Goal: Information Seeking & Learning: Learn about a topic

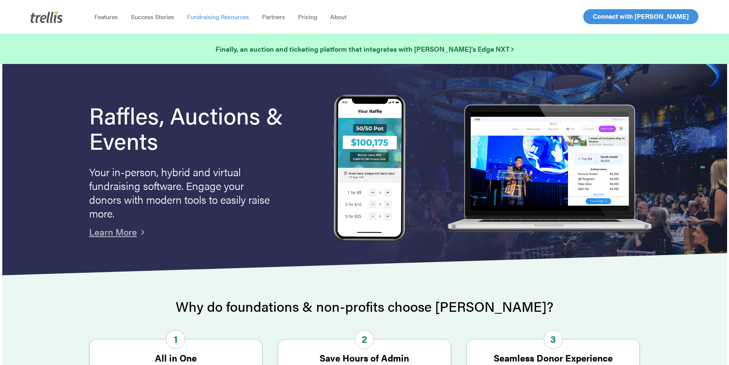
click at [229, 16] on span "Fundraising Resources" at bounding box center [218, 16] width 62 height 9
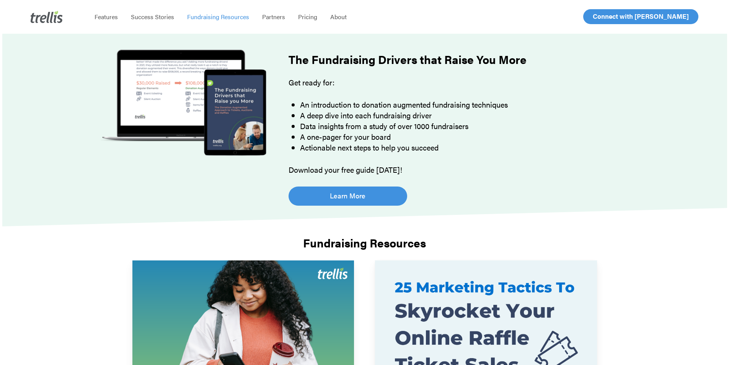
click at [173, 103] on img at bounding box center [183, 102] width 190 height 119
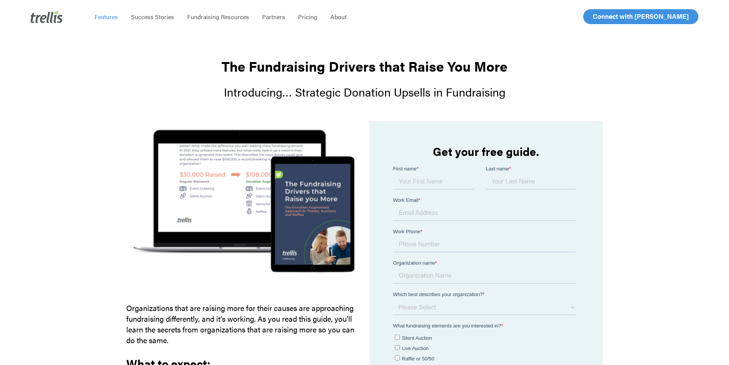
click at [111, 18] on span "Features" at bounding box center [106, 16] width 23 height 9
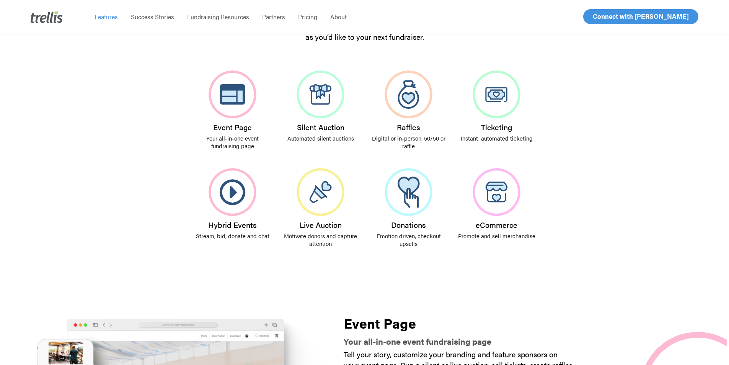
scroll to position [153, 0]
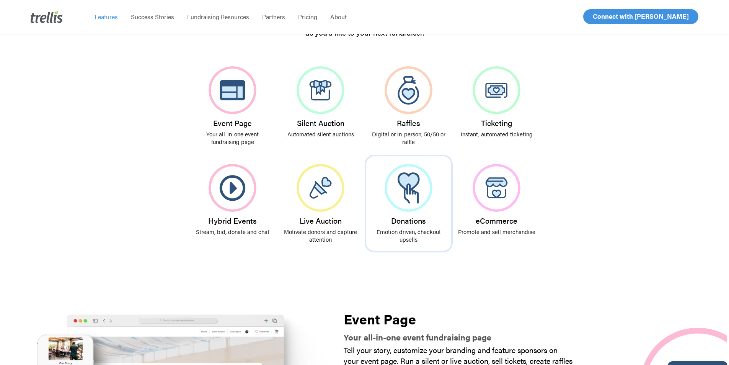
click at [411, 191] on img at bounding box center [409, 188] width 48 height 48
